Goal: Task Accomplishment & Management: Use online tool/utility

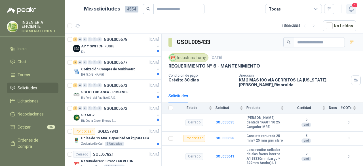
click at [351, 4] on button "1" at bounding box center [351, 9] width 10 height 10
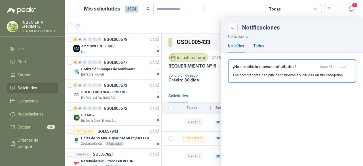
click at [257, 45] on div "Todas" at bounding box center [259, 46] width 11 height 6
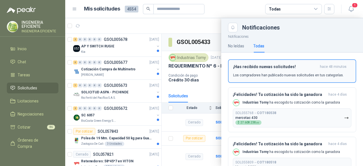
click at [248, 65] on h3 "¡Has recibido nuevas solicitudes!" at bounding box center [275, 66] width 85 height 5
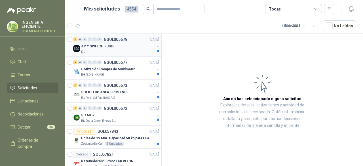
click at [118, 53] on div "Kia" at bounding box center [118, 52] width 74 height 5
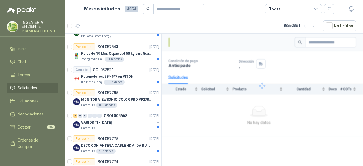
scroll to position [85, 0]
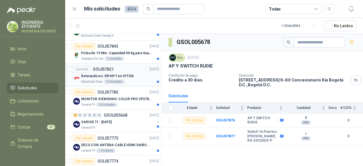
click at [136, 75] on div "Retenedores: 58*45*7 en VITON" at bounding box center [120, 76] width 78 height 7
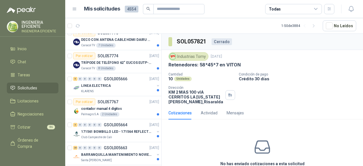
scroll to position [199, 0]
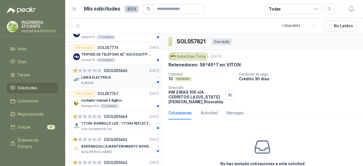
click at [130, 77] on div "LINEA ELECTRICA" at bounding box center [118, 77] width 74 height 7
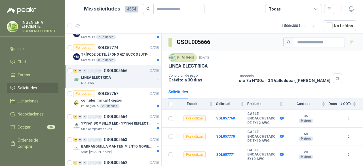
scroll to position [35, 0]
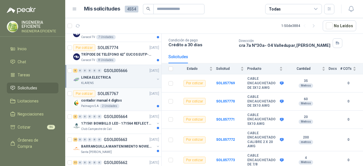
click at [134, 99] on div "contador manual 4 digitos" at bounding box center [120, 100] width 78 height 7
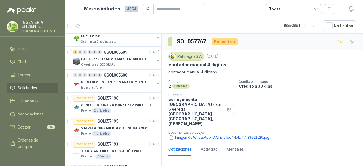
scroll to position [852, 0]
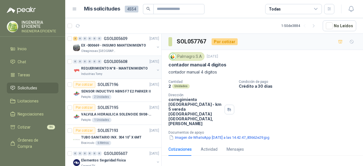
click at [136, 67] on div "REQUERIMIENTO N°8 - MANTENIMIENTO" at bounding box center [118, 68] width 74 height 7
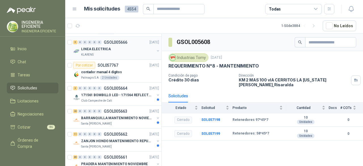
scroll to position [255, 0]
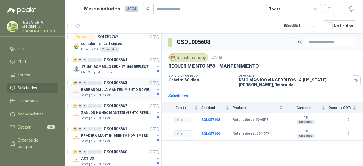
click at [129, 89] on p "BARRANQUILLA MANTENIMIENTO NOVIEMBRE" at bounding box center [116, 89] width 71 height 5
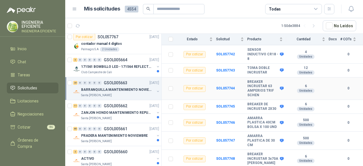
scroll to position [306, 0]
click at [128, 113] on p "ZANJON HONDO MANTENIMIENTO REPUESTOS" at bounding box center [116, 112] width 71 height 5
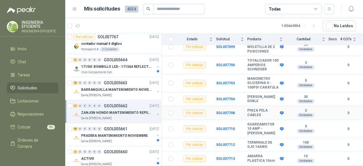
scroll to position [131, 0]
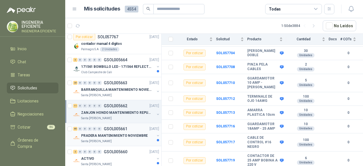
click at [125, 139] on div "Santa [PERSON_NAME]" at bounding box center [118, 141] width 74 height 5
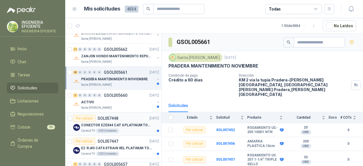
scroll to position [312, 0]
drag, startPoint x: 141, startPoint y: 104, endPoint x: 147, endPoint y: 103, distance: 5.7
click at [141, 105] on div "Santa [PERSON_NAME]" at bounding box center [118, 107] width 74 height 5
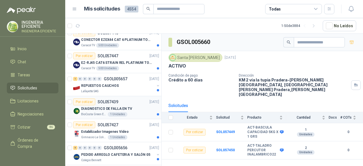
scroll to position [426, 0]
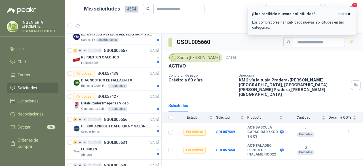
click at [350, 14] on icon "button" at bounding box center [349, 14] width 2 height 2
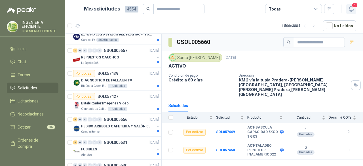
click at [353, 9] on icon "button" at bounding box center [351, 8] width 7 height 7
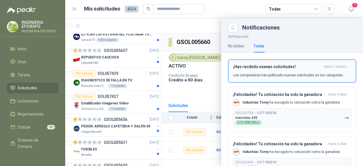
click at [310, 68] on h3 "¡Has recibido nuevas solicitudes!" at bounding box center [277, 66] width 89 height 5
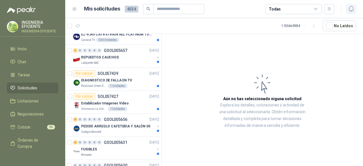
click at [349, 11] on icon "button" at bounding box center [351, 8] width 7 height 7
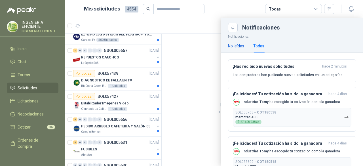
click at [237, 46] on div "No leídas" at bounding box center [236, 46] width 16 height 6
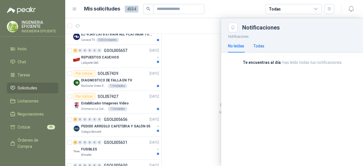
click at [259, 47] on div "Todas" at bounding box center [259, 46] width 11 height 6
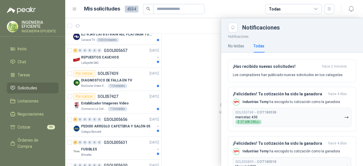
click at [111, 56] on div at bounding box center [214, 92] width 298 height 148
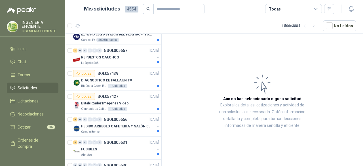
click at [31, 121] on ul "Inicio Chat Tareas Solicitudes Licitaciones Negociaciones Cotizar 86 Órdenes de…" at bounding box center [32, 97] width 65 height 109
click at [30, 126] on span "Cotizar" at bounding box center [24, 127] width 13 height 6
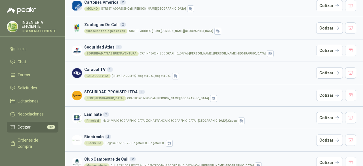
scroll to position [197, 0]
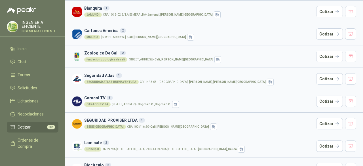
click at [282, 99] on h3 "Caracol TV 5" at bounding box center [199, 98] width 230 height 6
click at [319, 100] on button "Cotizar" at bounding box center [330, 101] width 27 height 11
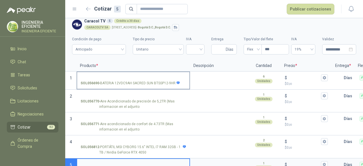
scroll to position [18, 0]
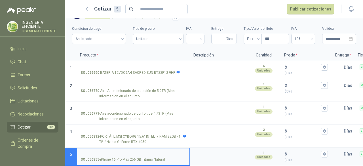
click at [28, 129] on span "Cotizar" at bounding box center [24, 127] width 13 height 6
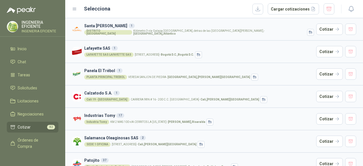
click at [154, 116] on h3 "Industrias Tomy 17" at bounding box center [199, 115] width 230 height 6
click at [320, 117] on button "Cotizar" at bounding box center [330, 118] width 27 height 11
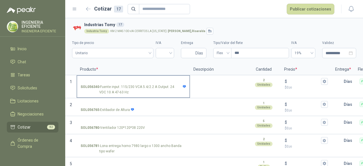
click at [119, 91] on p "SOL056340 - Fuente input :115/230 VCA 5.4/2.2 A Output: 24 VDC 10 A 47-63 Hz" at bounding box center [134, 89] width 106 height 11
click at [119, 84] on input "SOL056340 - Fuente input :115/230 VCA 5.4/2.2 A Output: 24 VDC 10 A 47-63 Hz" at bounding box center [134, 81] width 106 height 4
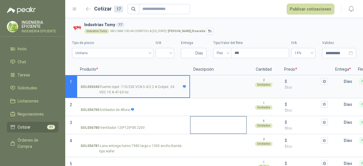
click at [122, 114] on label "SOL056765 - Estibador de [PERSON_NAME]" at bounding box center [133, 107] width 112 height 16
click at [122, 107] on input "SOL056765 - Estibador de [PERSON_NAME]" at bounding box center [134, 104] width 106 height 4
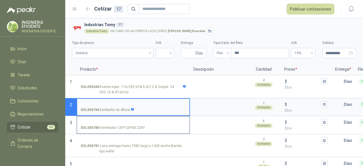
click at [118, 127] on p "SOL056780 - Ventilador 120*120*38 220V" at bounding box center [113, 127] width 64 height 5
click at [118, 125] on input "SOL056780 - Ventilador 120*120*38 220V" at bounding box center [134, 122] width 106 height 4
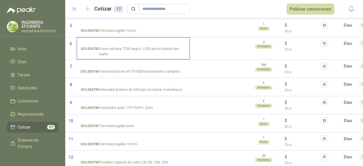
scroll to position [142, 0]
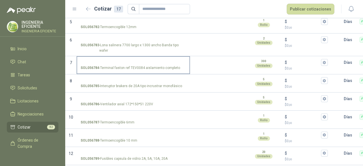
click at [170, 66] on label "SOL056784 - Terminal faston ref TEV0084 aislamiento completo" at bounding box center [133, 65] width 112 height 16
click at [170, 65] on input "SOL056784 - Terminal faston ref TEV0084 aislamiento completo" at bounding box center [134, 62] width 106 height 4
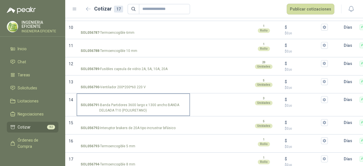
scroll to position [234, 0]
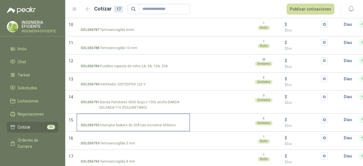
click at [171, 123] on p "SOL056792 - Interuptor brakers de 20A tipo incrustrar bifásico" at bounding box center [128, 125] width 95 height 5
click at [171, 119] on input "SOL056792 - Interuptor brakers de 20A tipo incrustrar bifásico" at bounding box center [134, 120] width 106 height 4
click at [146, 141] on div "SOL056793 - Termoencogible 5 mm" at bounding box center [134, 143] width 106 height 5
click at [146, 137] on input "SOL056793 - Termoencogible 5 mm" at bounding box center [134, 138] width 106 height 4
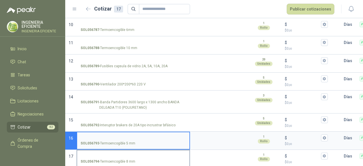
click at [145, 154] on input "SOL056794 - Termoencogible 8 mm" at bounding box center [134, 156] width 106 height 4
